Goal: Complete application form

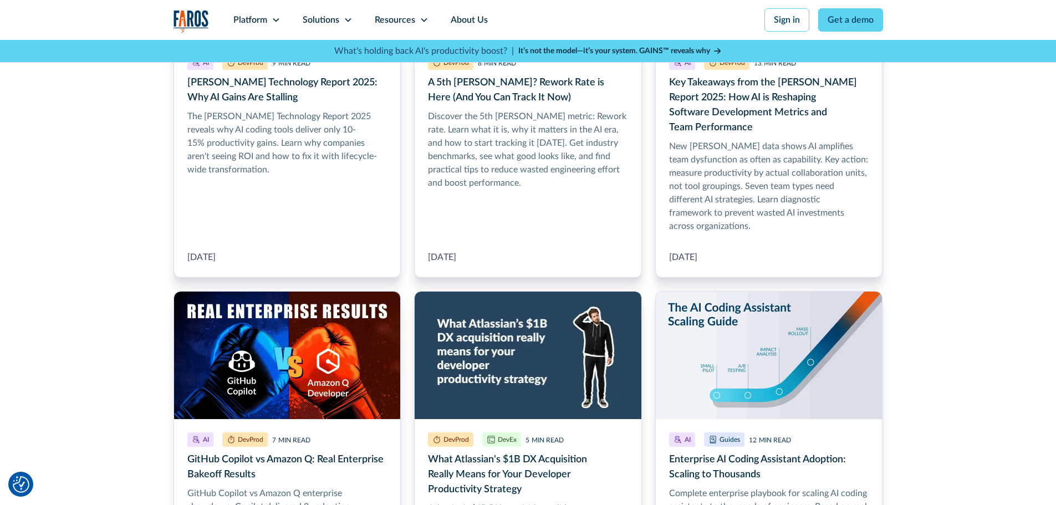
scroll to position [499, 0]
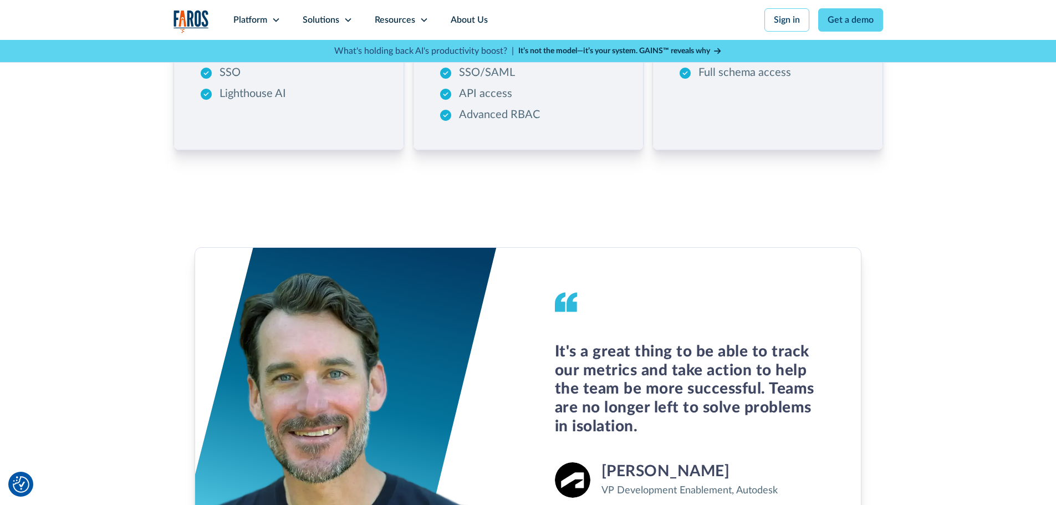
scroll to position [443, 0]
click at [238, 26] on div "Platform" at bounding box center [250, 19] width 34 height 13
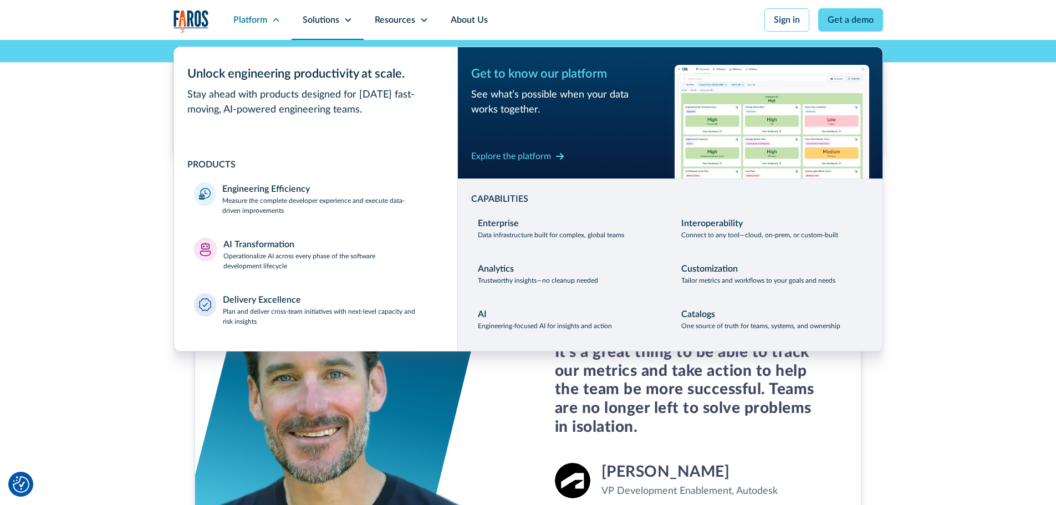
click at [314, 20] on div "Solutions" at bounding box center [321, 19] width 37 height 13
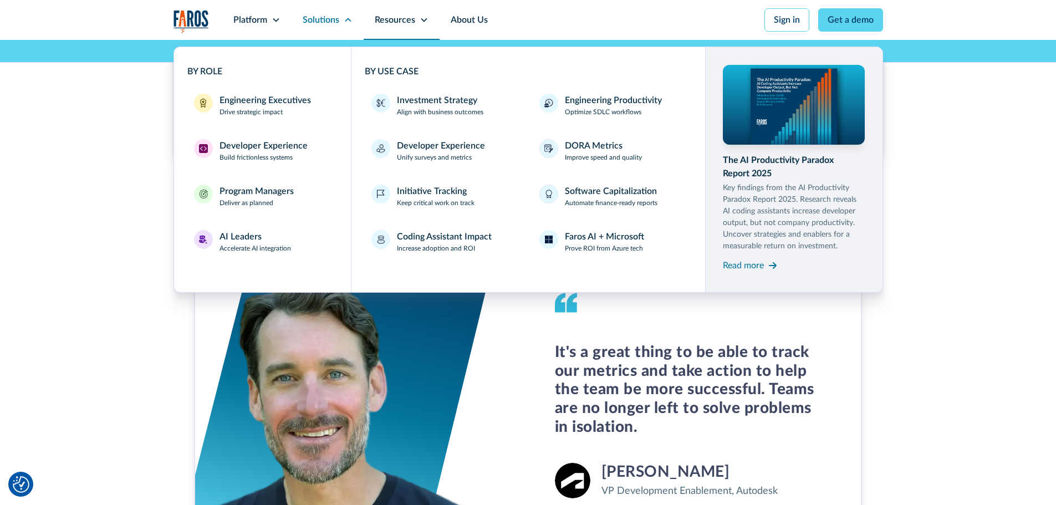
click at [390, 22] on div "Resources" at bounding box center [395, 19] width 40 height 13
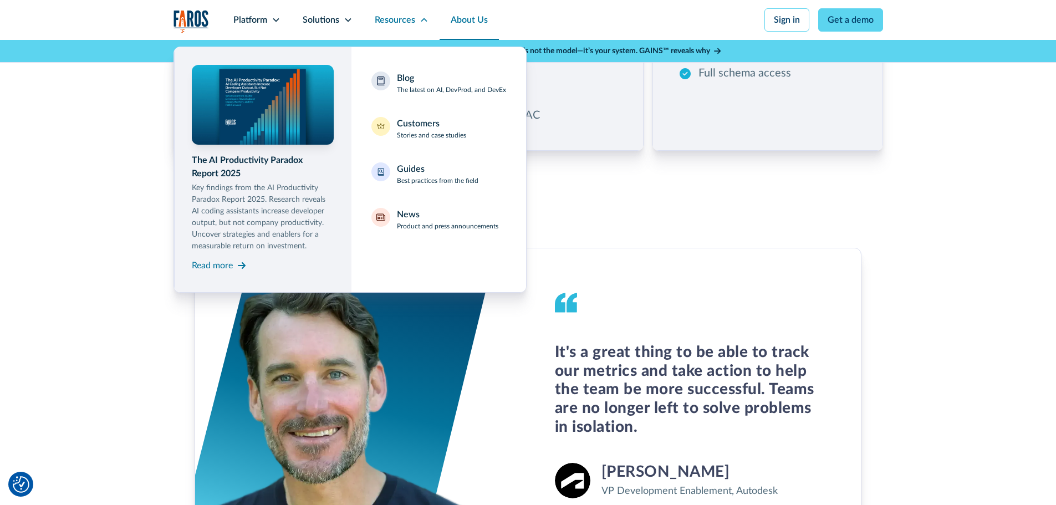
click at [466, 24] on link "About Us" at bounding box center [468, 20] width 59 height 40
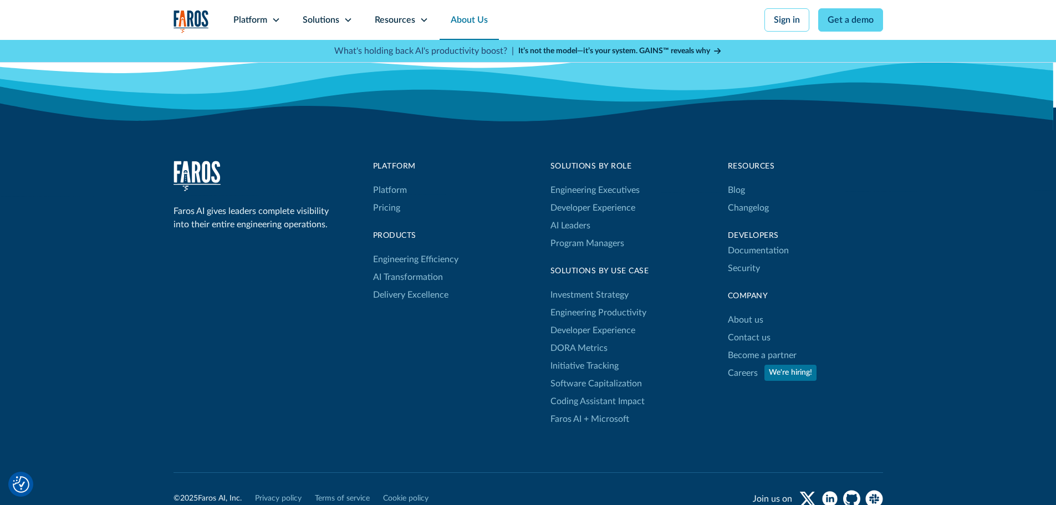
scroll to position [3103, 0]
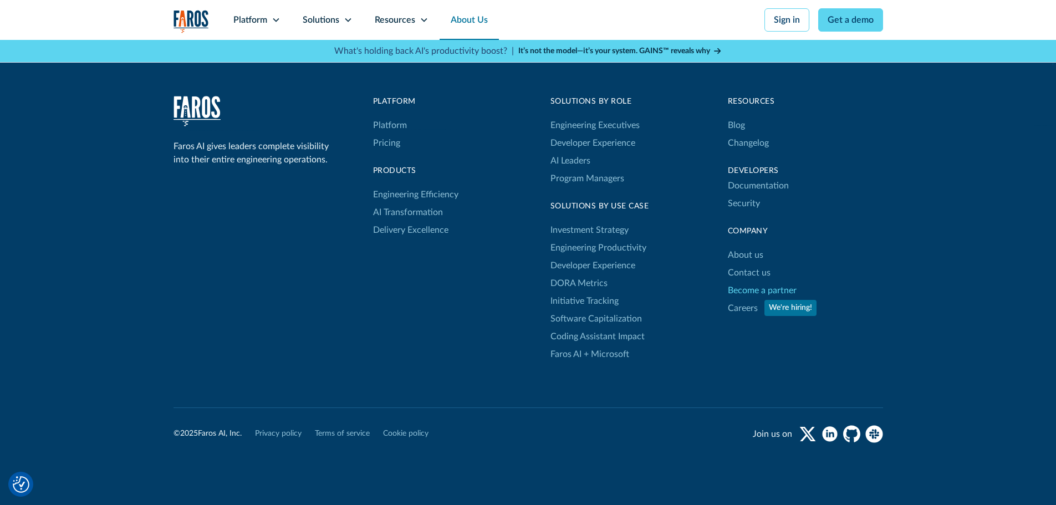
click at [751, 290] on link "Become a partner" at bounding box center [762, 290] width 69 height 18
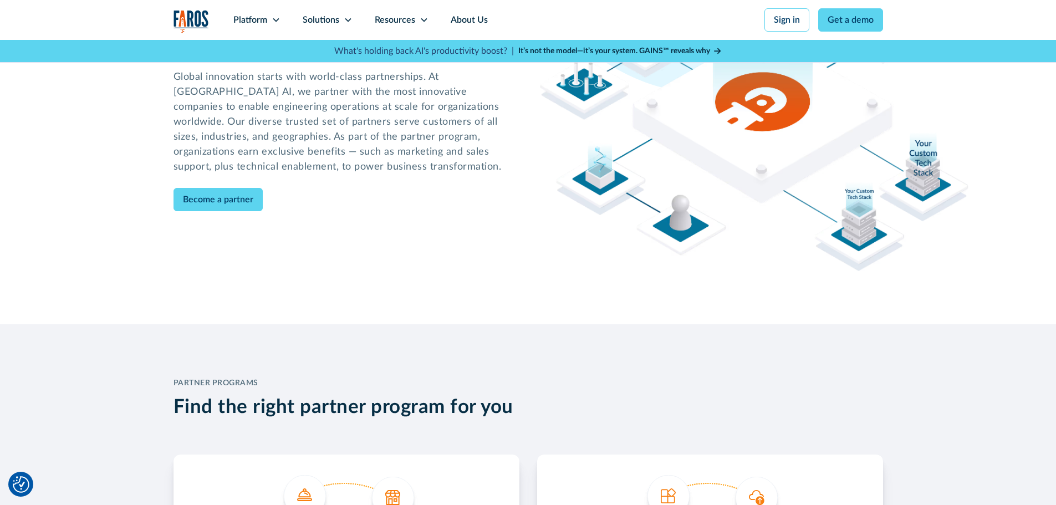
scroll to position [166, 0]
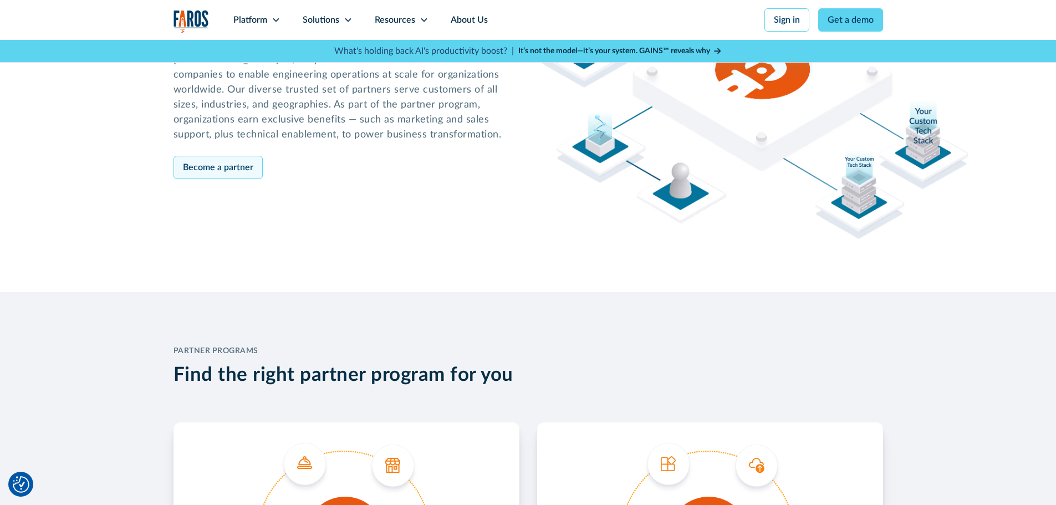
click at [180, 162] on link "Become a partner" at bounding box center [217, 167] width 89 height 23
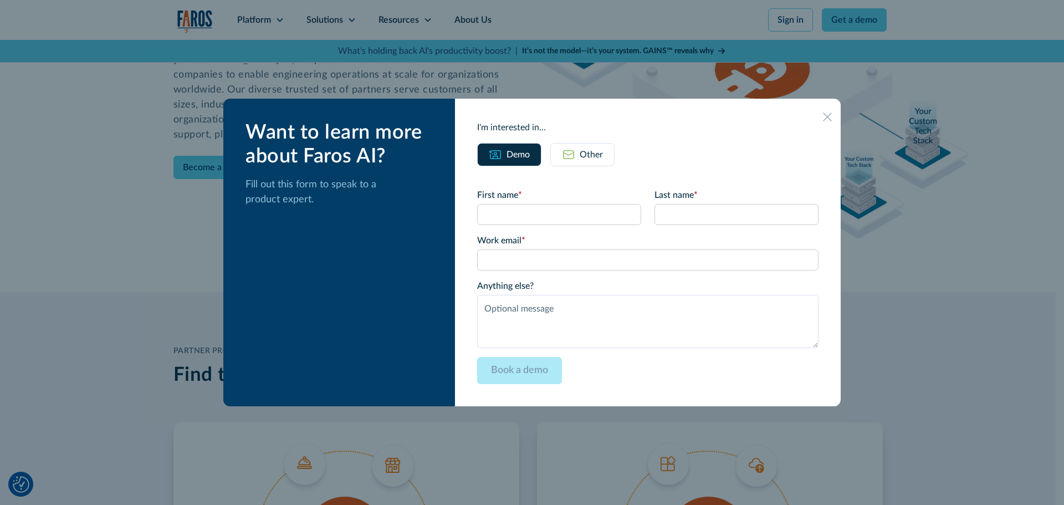
click at [581, 166] on div "First name * Last name * Work email * Please enter a valid business email addre…" at bounding box center [647, 275] width 341 height 218
click at [585, 151] on link "Other" at bounding box center [582, 154] width 64 height 23
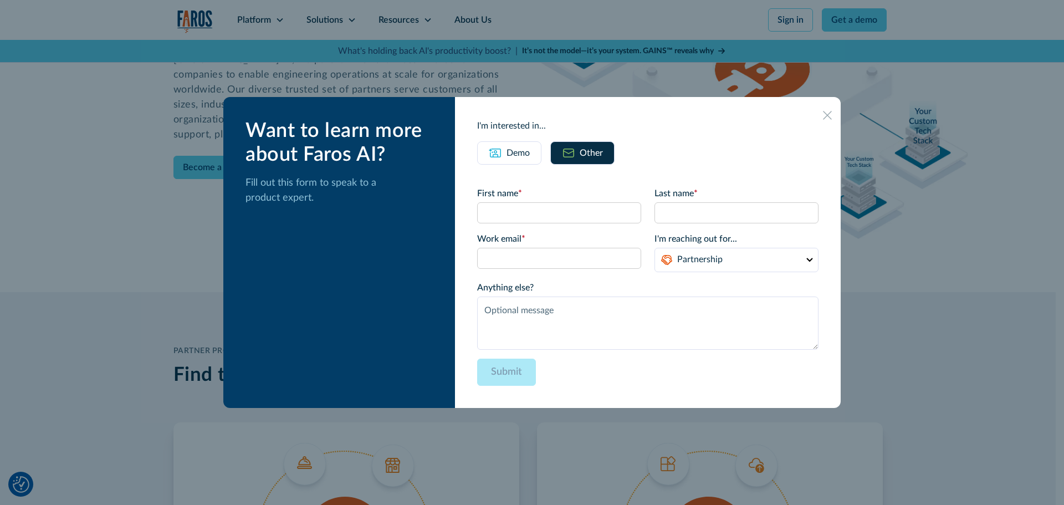
click at [529, 154] on div "Demo" at bounding box center [517, 152] width 23 height 13
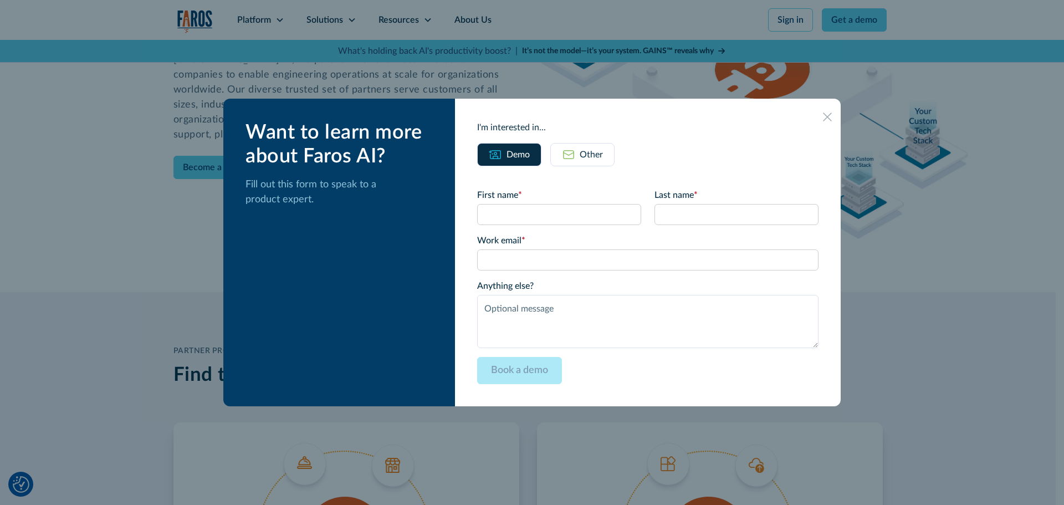
click at [595, 154] on div "Other" at bounding box center [591, 154] width 23 height 13
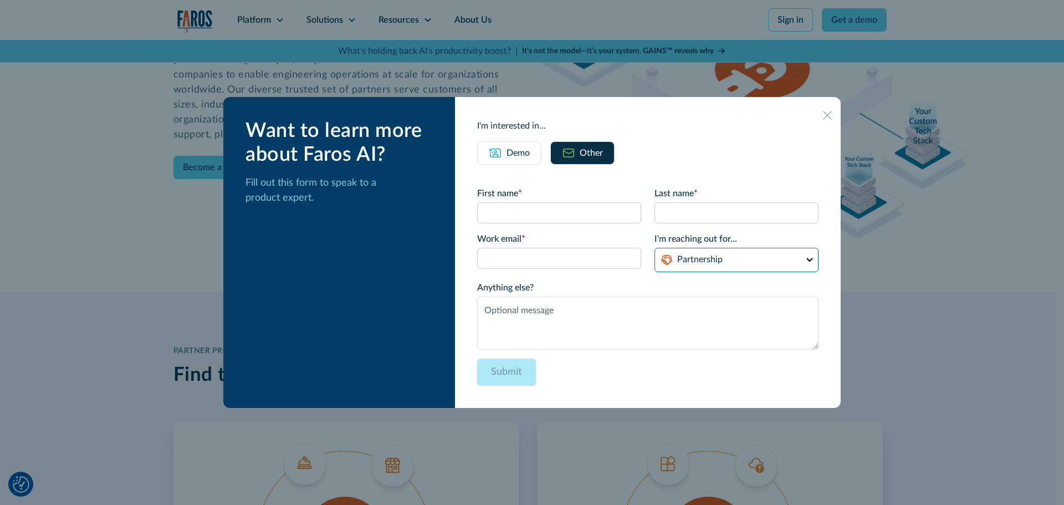
click at [685, 262] on select "Partnership Support Other" at bounding box center [736, 260] width 164 height 24
click at [823, 117] on icon at bounding box center [827, 115] width 9 height 9
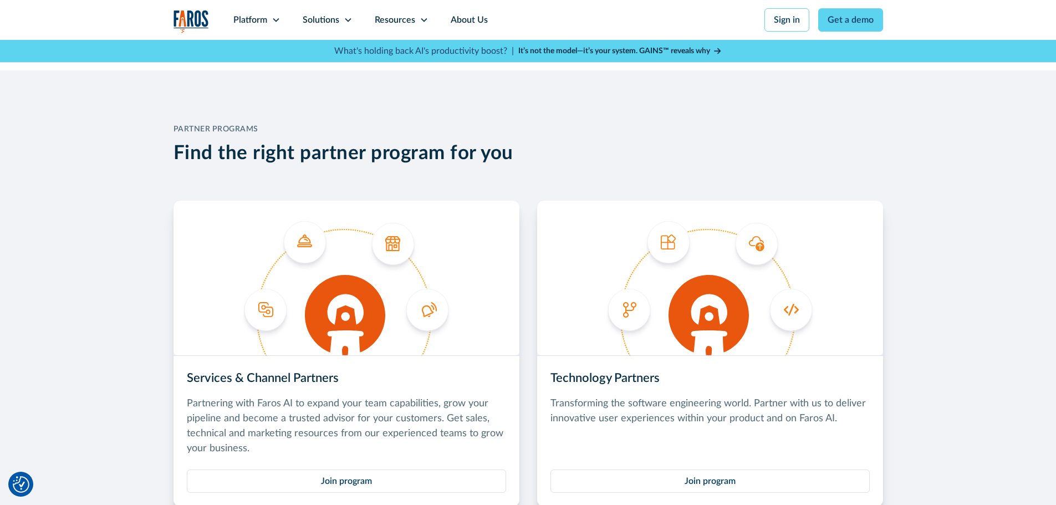
scroll to position [554, 0]
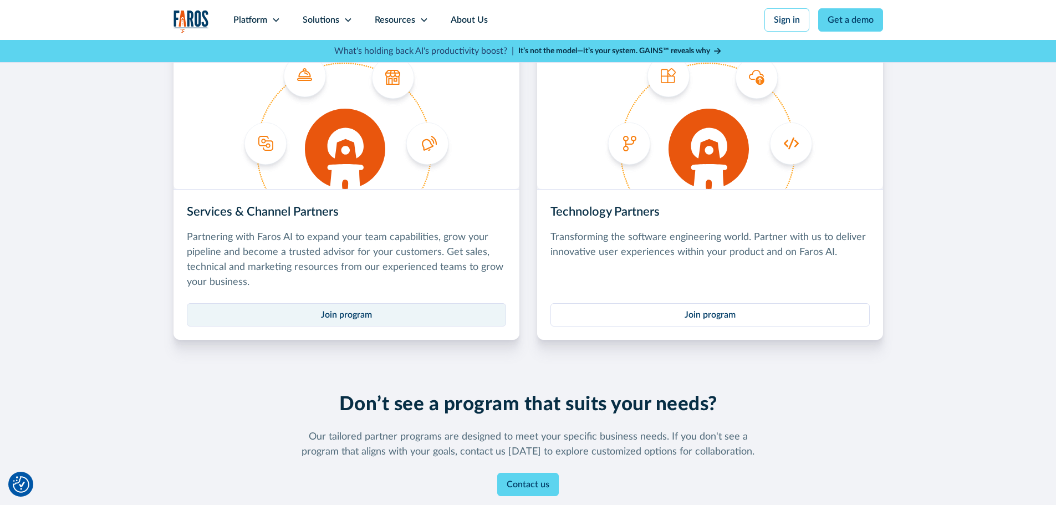
click at [312, 321] on link "Join program" at bounding box center [346, 314] width 319 height 23
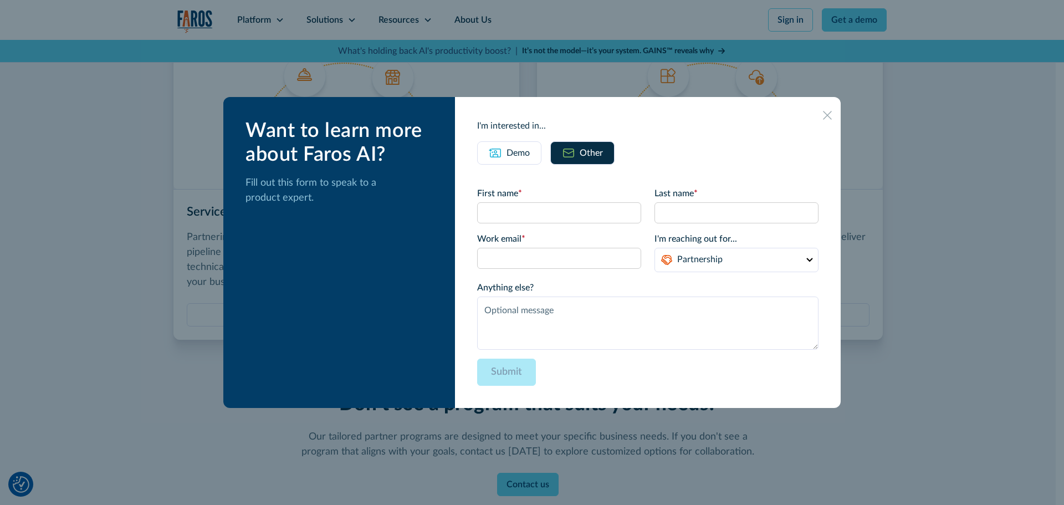
click at [822, 117] on div at bounding box center [827, 115] width 18 height 18
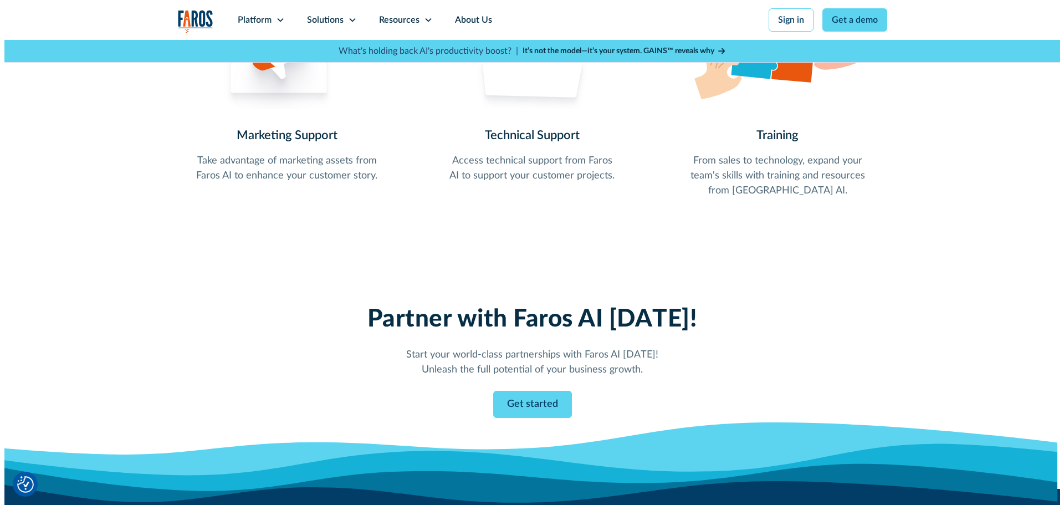
scroll to position [1275, 0]
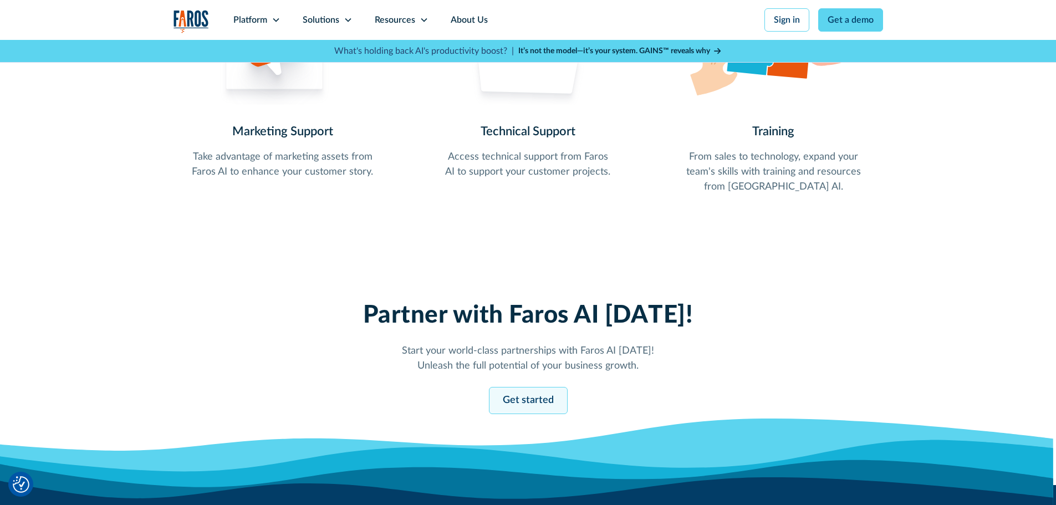
click at [513, 393] on link "Get started" at bounding box center [528, 400] width 79 height 27
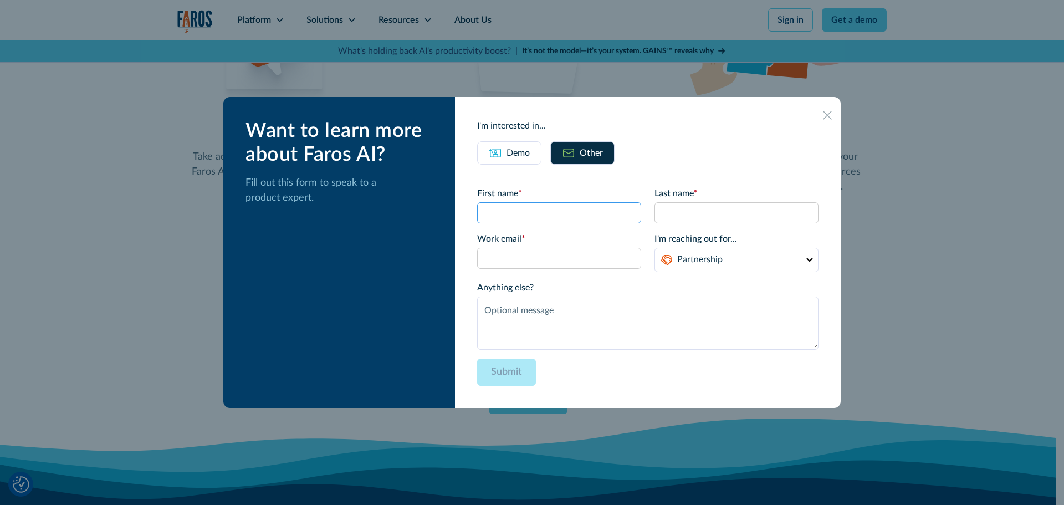
click at [564, 216] on input "First name *" at bounding box center [559, 212] width 164 height 21
type input "Wojciech"
type input "Chmielewski"
type input "wojciech.chmielewski@moondigo.com"
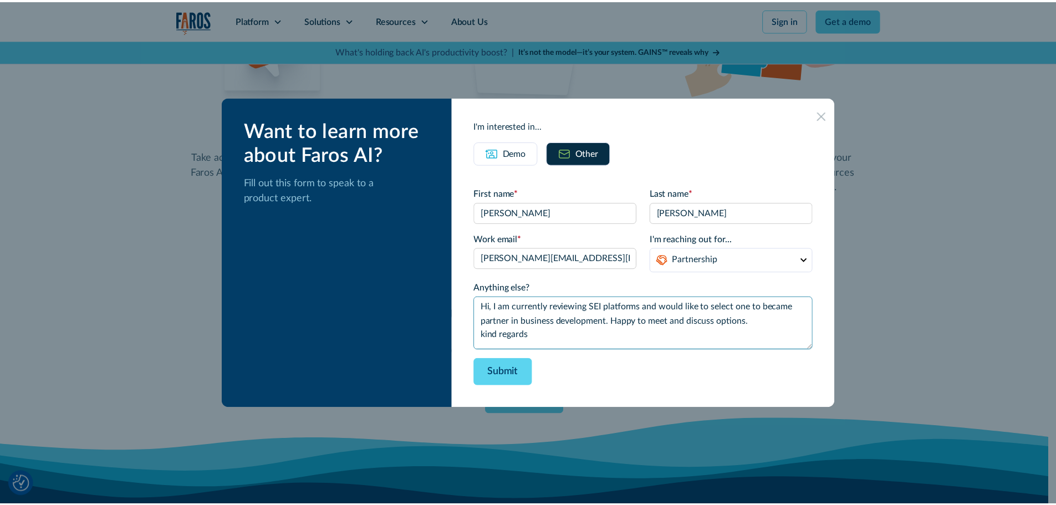
scroll to position [23, 0]
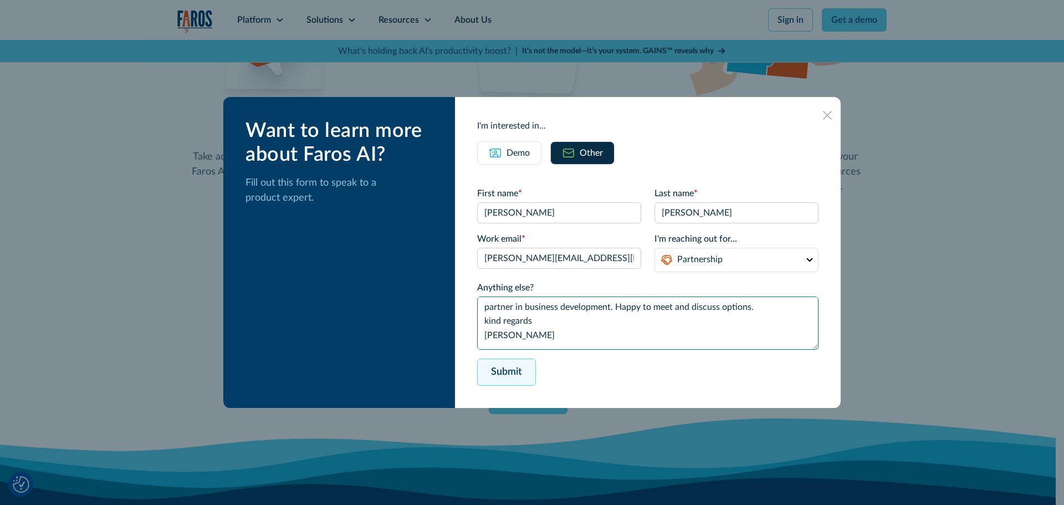
type textarea "Hi, I am currently reviewing SEI platforms and would like to select one to beca…"
click at [514, 377] on input "Submit" at bounding box center [506, 372] width 59 height 27
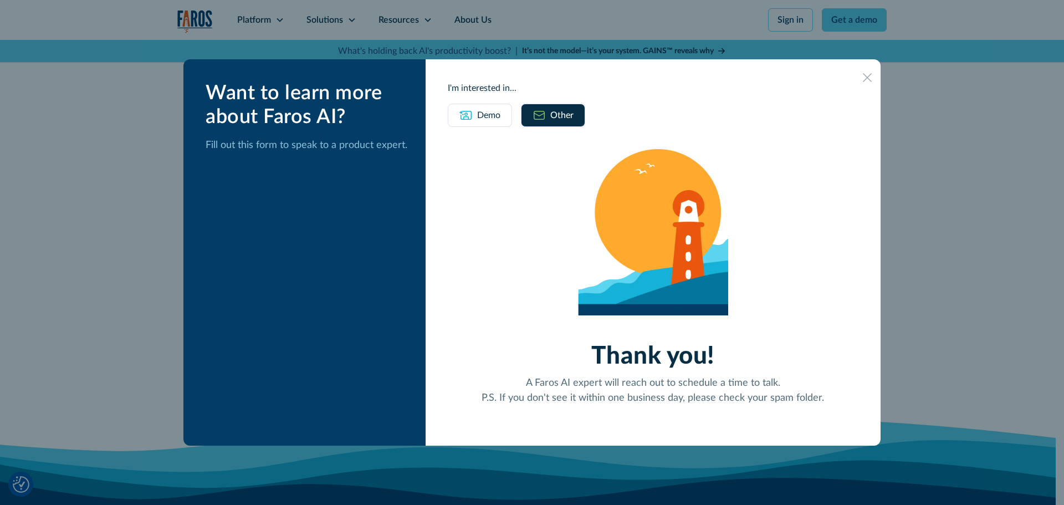
click at [863, 78] on icon at bounding box center [867, 77] width 9 height 9
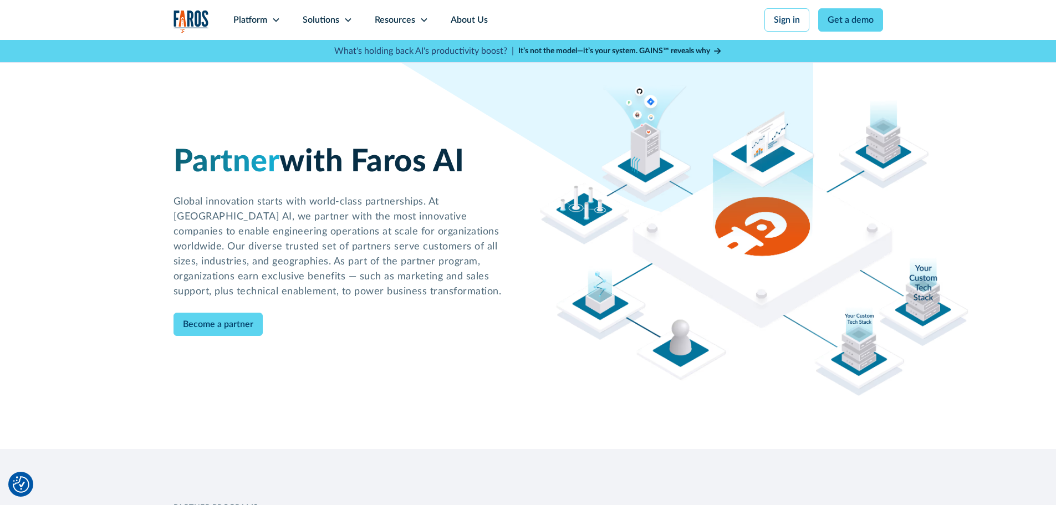
scroll to position [0, 0]
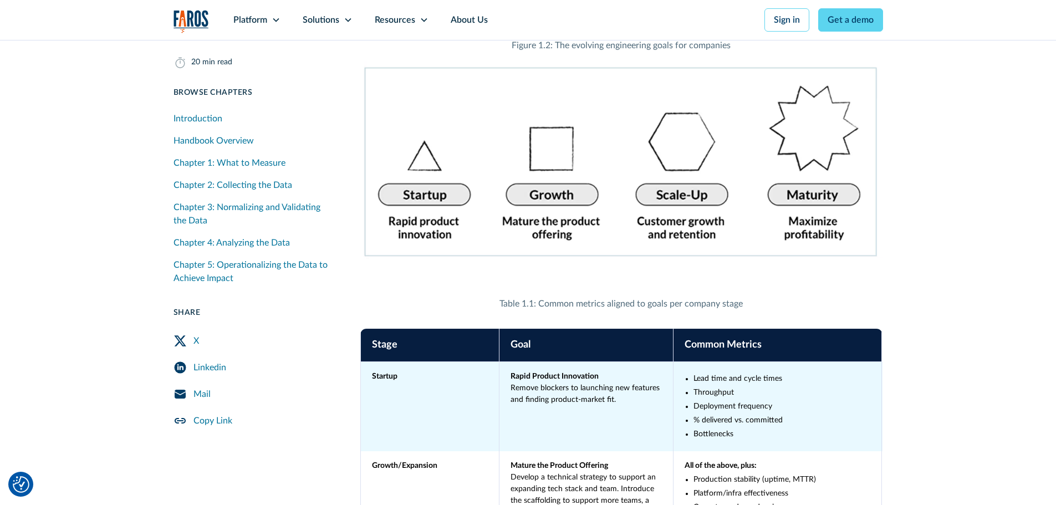
scroll to position [2881, 0]
